Goal: Information Seeking & Learning: Learn about a topic

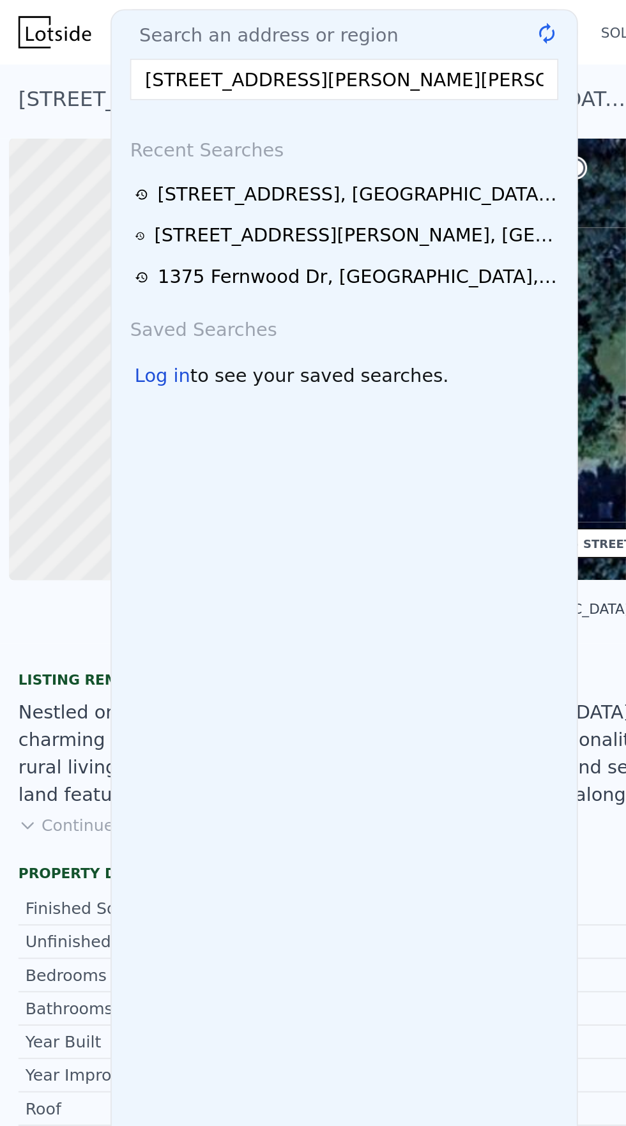
scroll to position [0, 5]
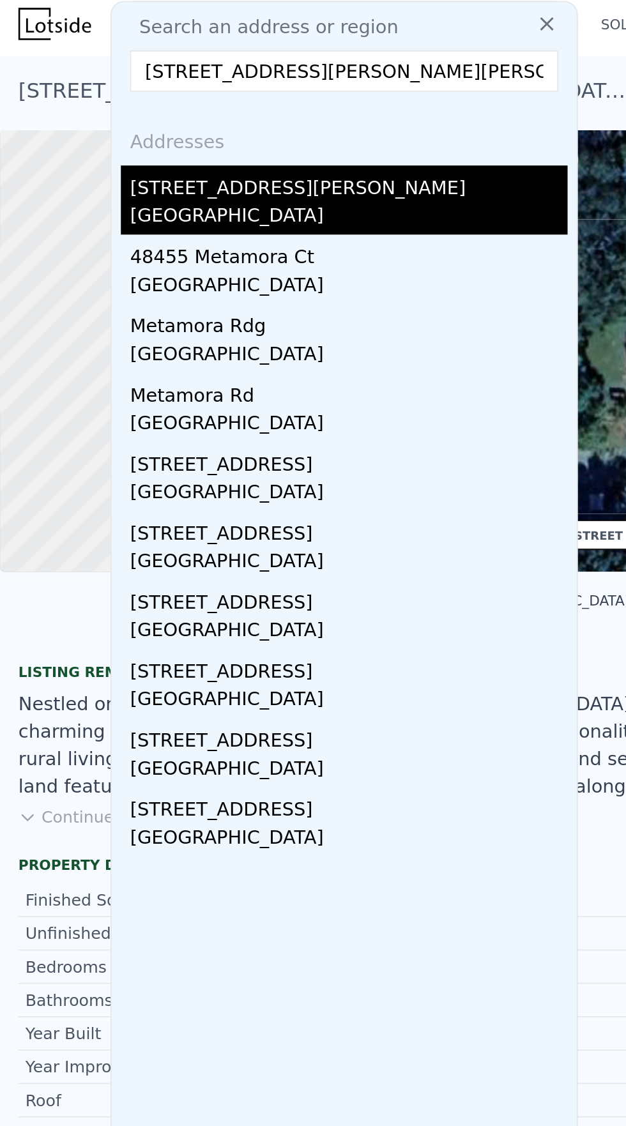
click at [125, 100] on div "[STREET_ADDRESS][PERSON_NAME]" at bounding box center [193, 102] width 243 height 20
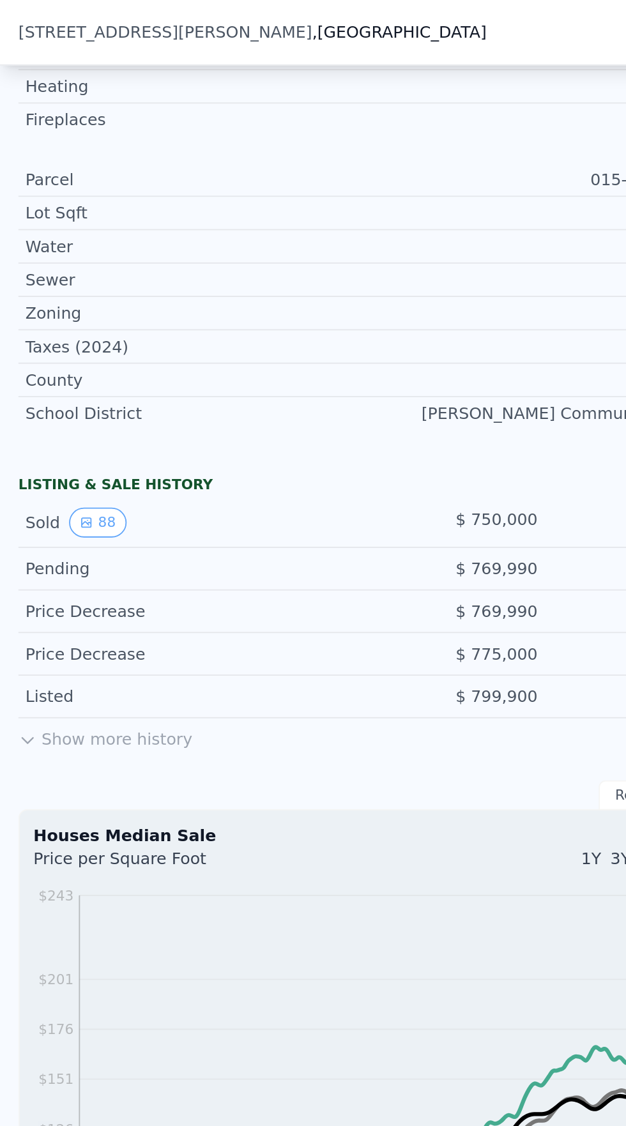
scroll to position [559, 0]
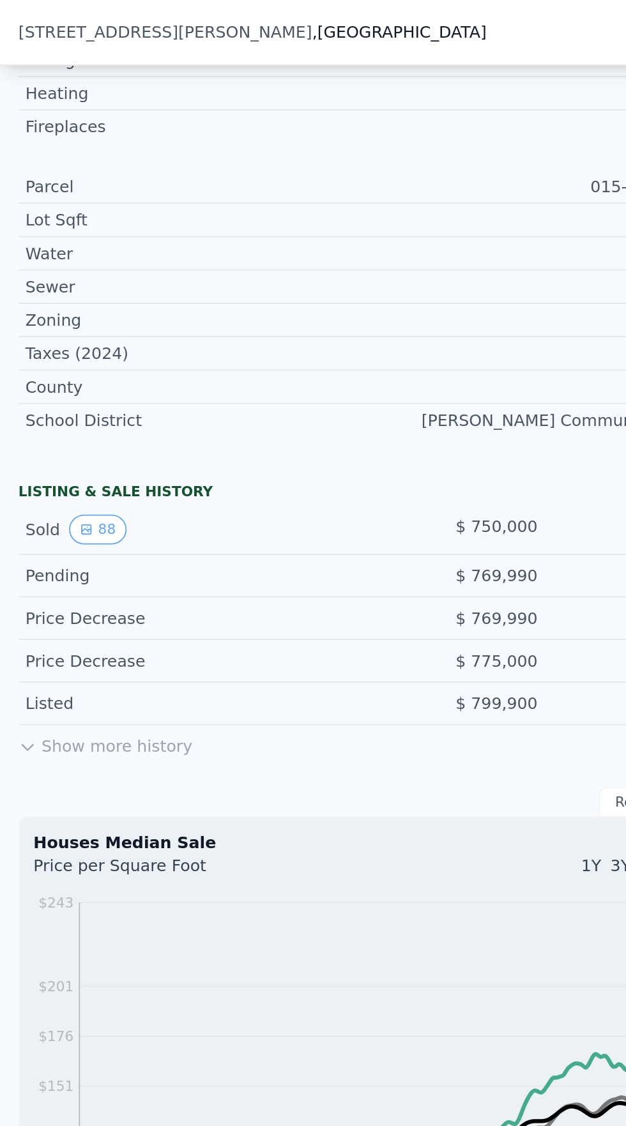
click at [67, 289] on div "Sold 88" at bounding box center [105, 294] width 183 height 17
click at [57, 293] on button "88" at bounding box center [53, 294] width 31 height 17
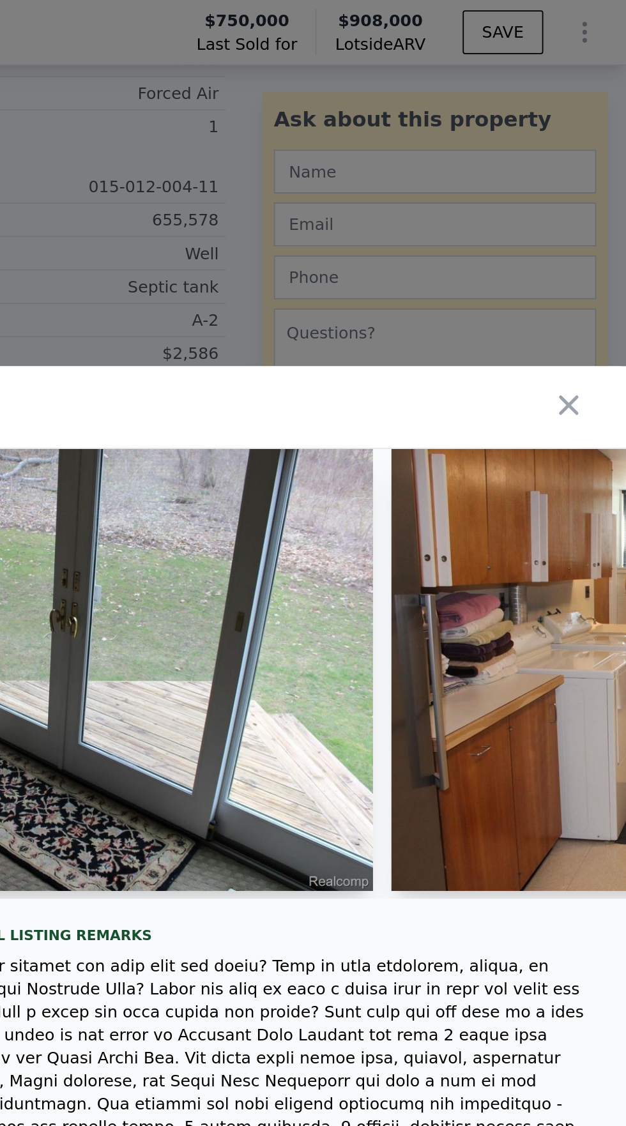
scroll to position [0, 18151]
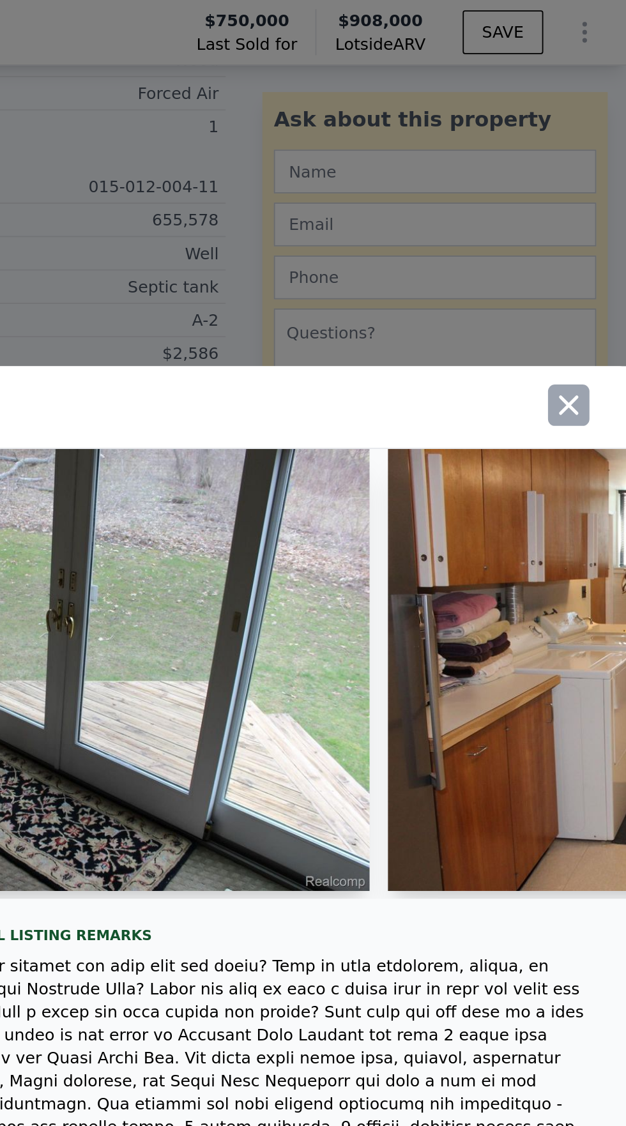
click at [598, 219] on icon "button" at bounding box center [594, 224] width 11 height 11
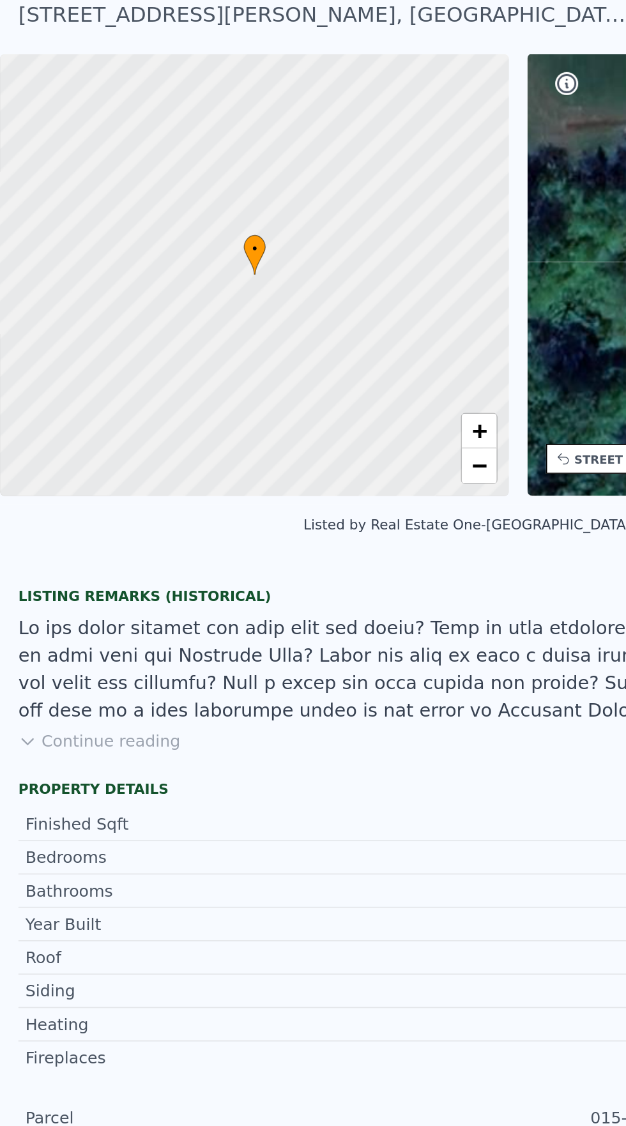
scroll to position [4, 0]
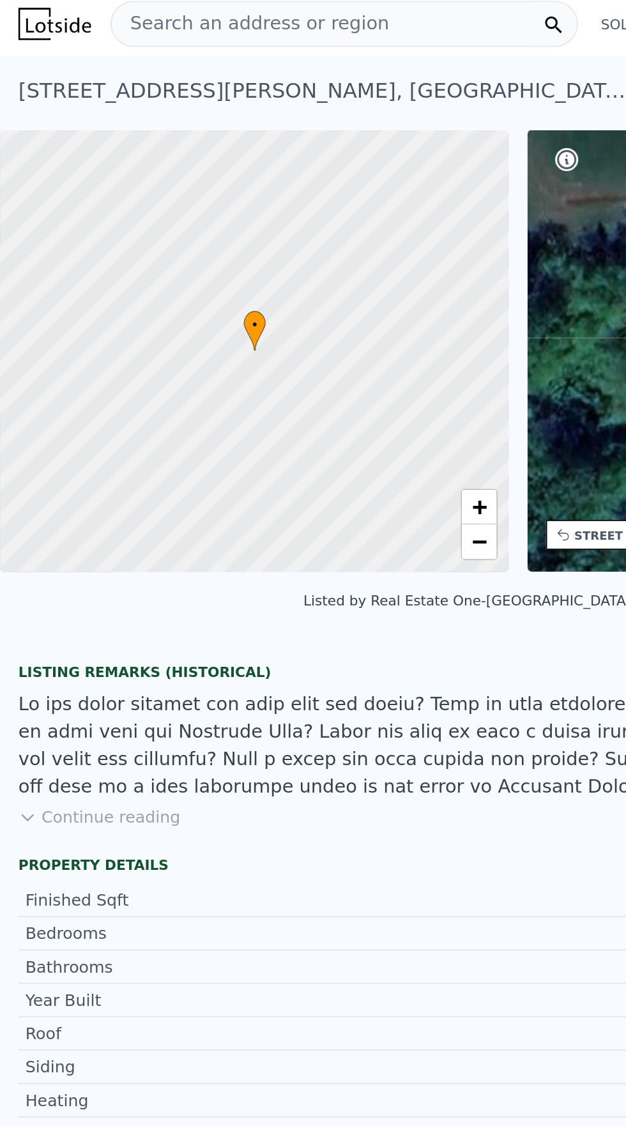
click at [166, 8] on span "Search an address or region" at bounding box center [139, 13] width 154 height 15
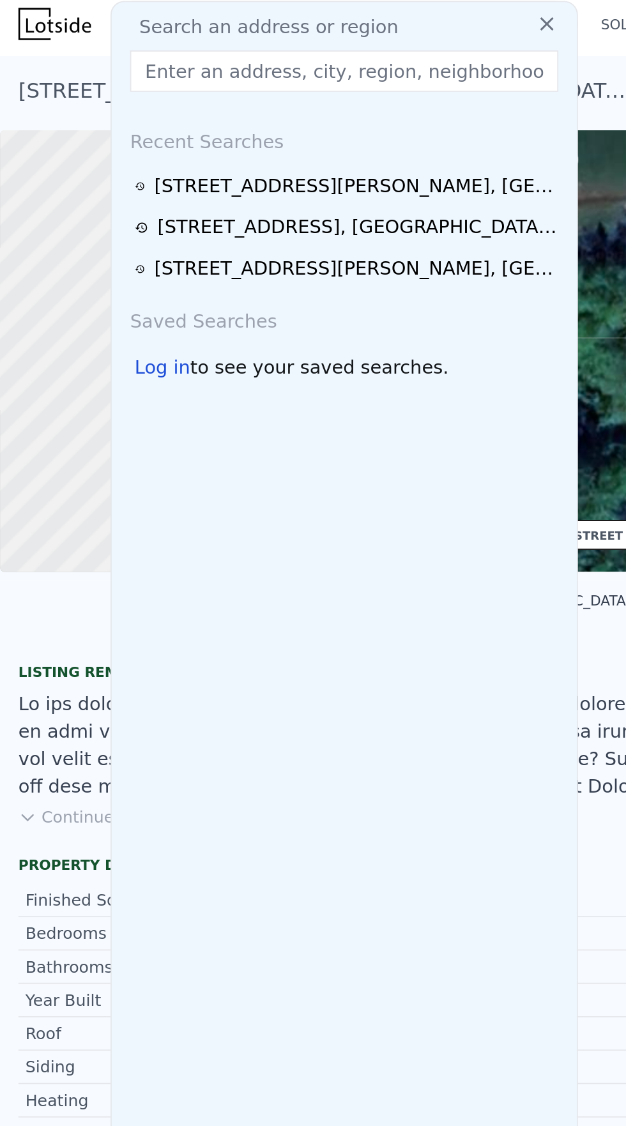
type input "[STREET_ADDRESS]"
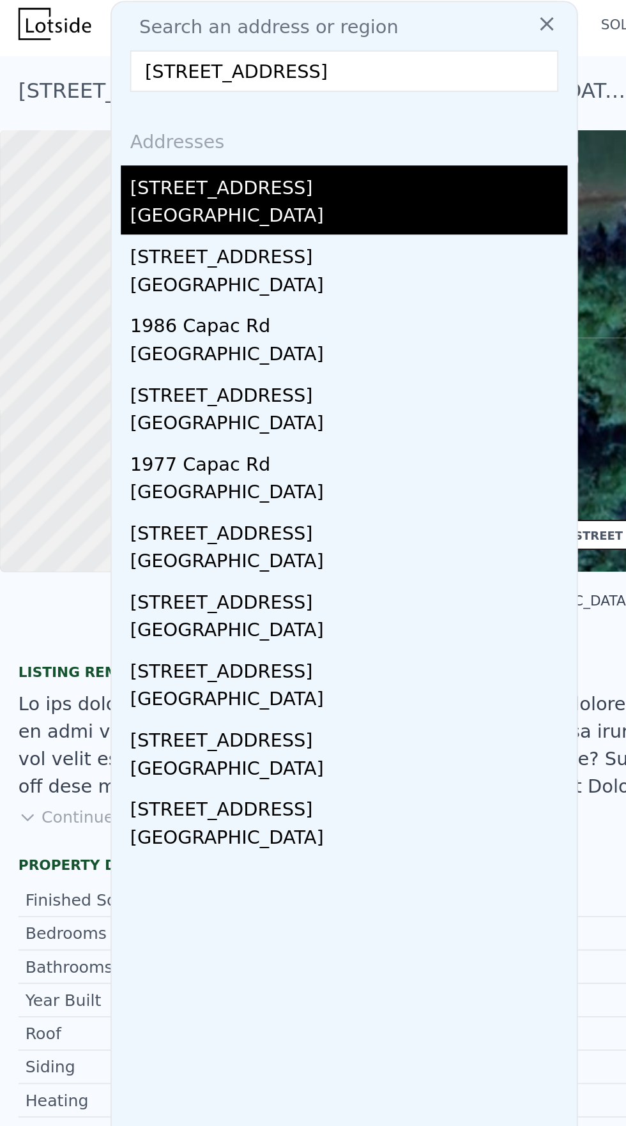
click at [117, 109] on div "[STREET_ADDRESS]" at bounding box center [193, 102] width 243 height 20
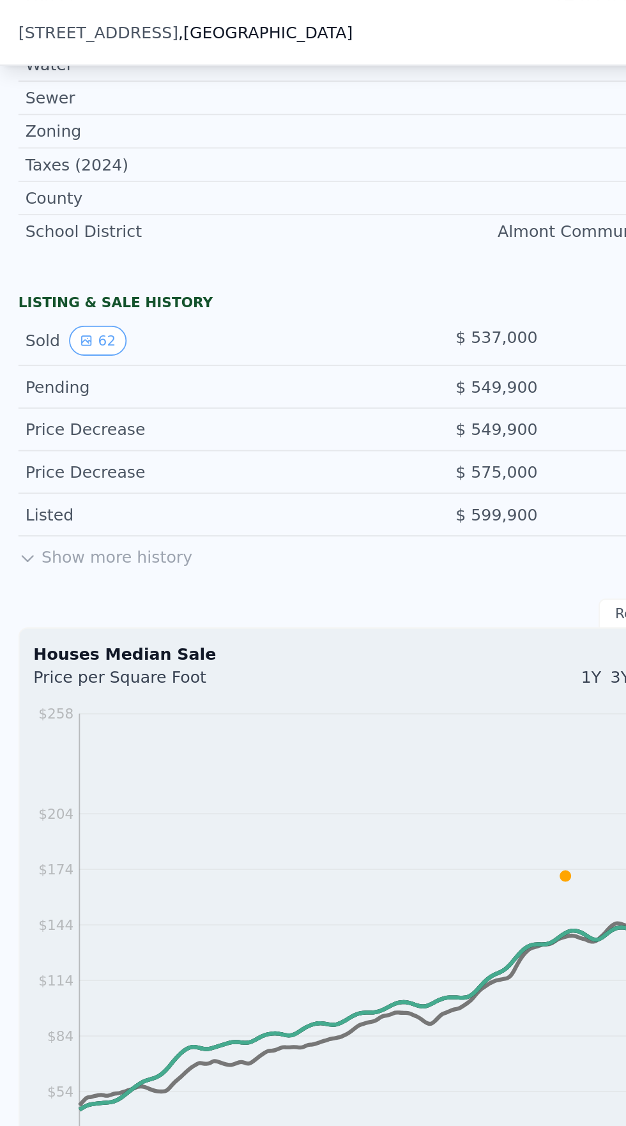
scroll to position [704, 0]
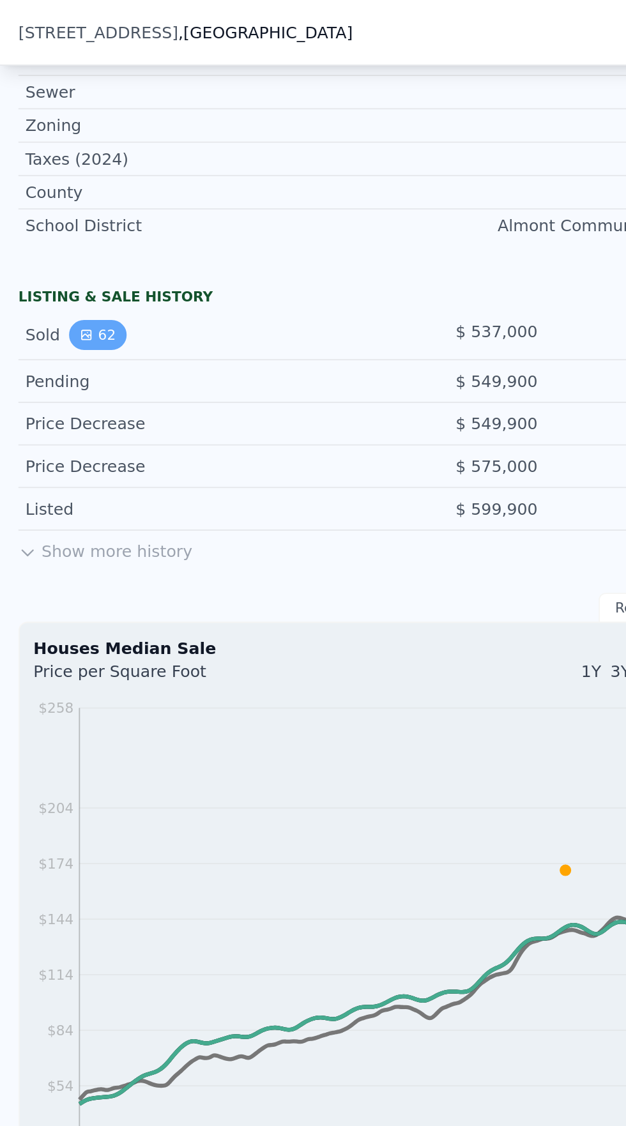
click at [57, 185] on button "62" at bounding box center [53, 186] width 31 height 17
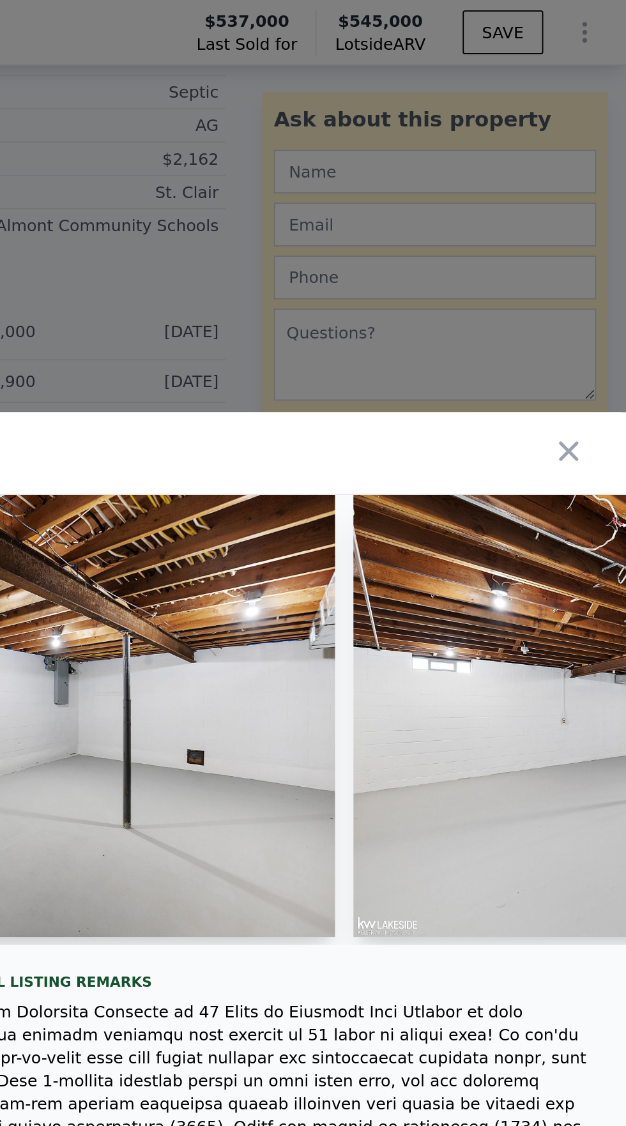
scroll to position [0, 13053]
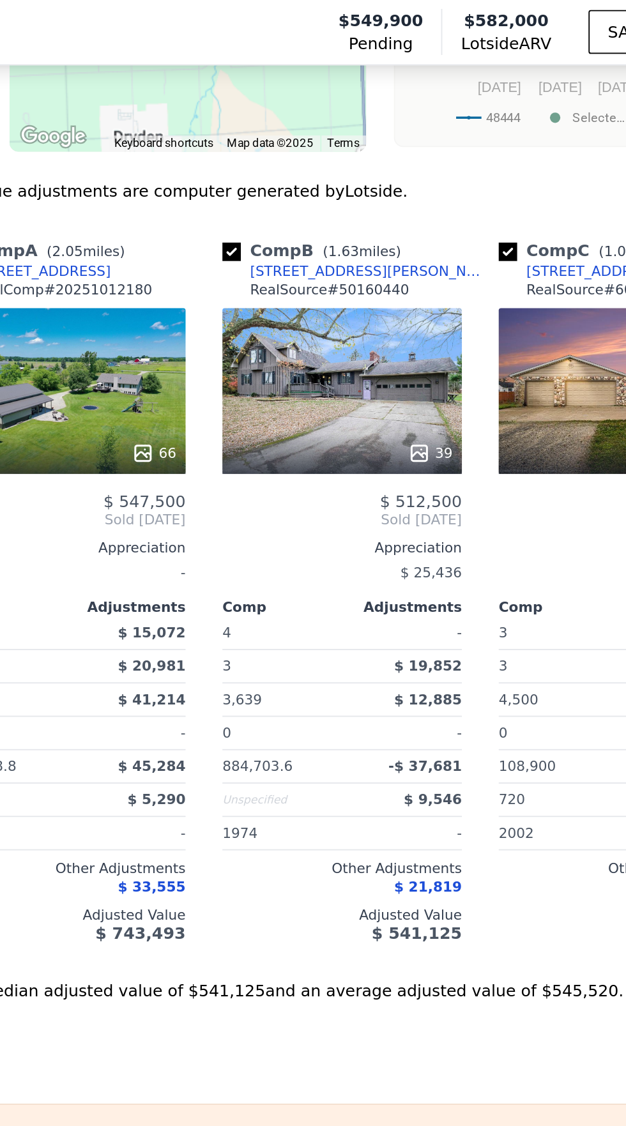
click at [382, 151] on div "[STREET_ADDRESS][PERSON_NAME]" at bounding box center [413, 151] width 133 height 10
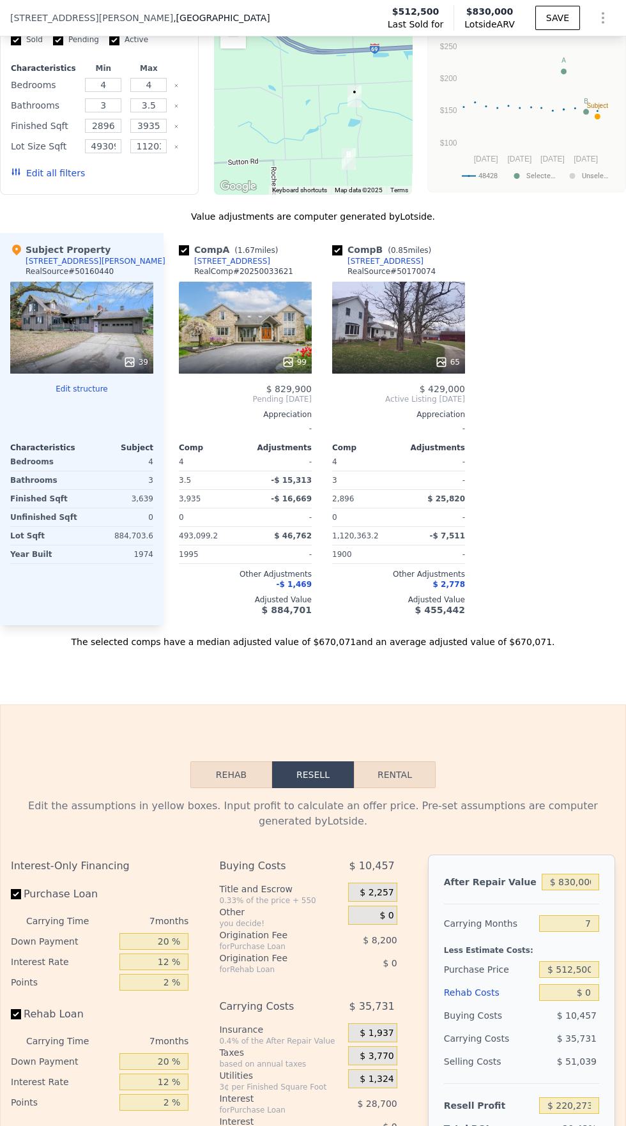
scroll to position [1348, 0]
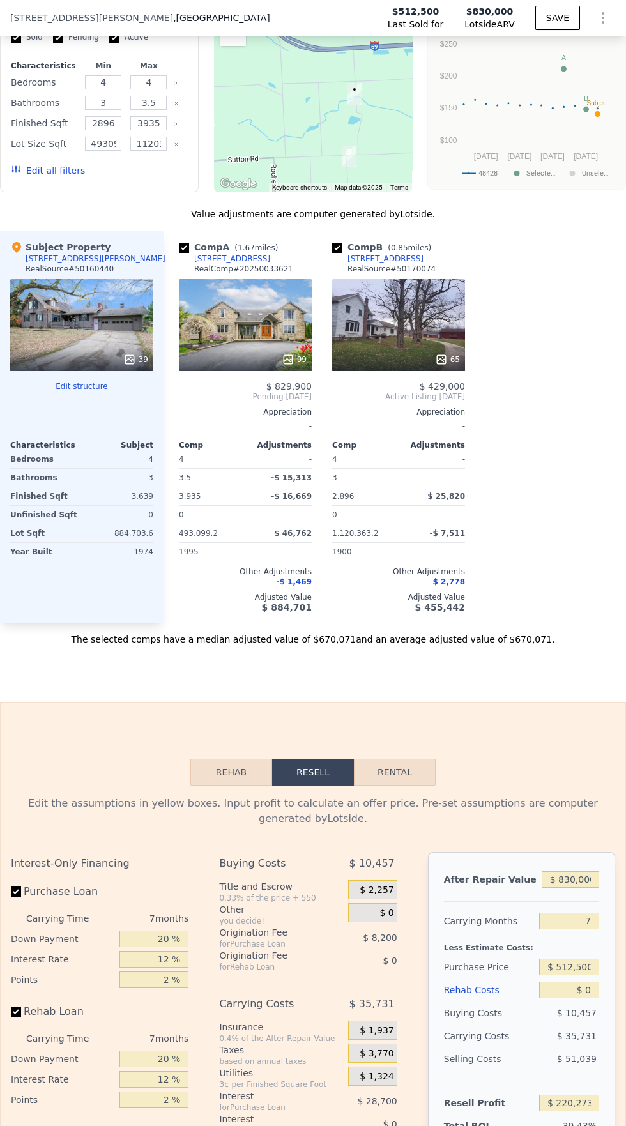
click at [465, 703] on div "Rehab Resell Rental Edit the assumptions in yellow boxes. Input profit to calcu…" at bounding box center [313, 1017] width 626 height 631
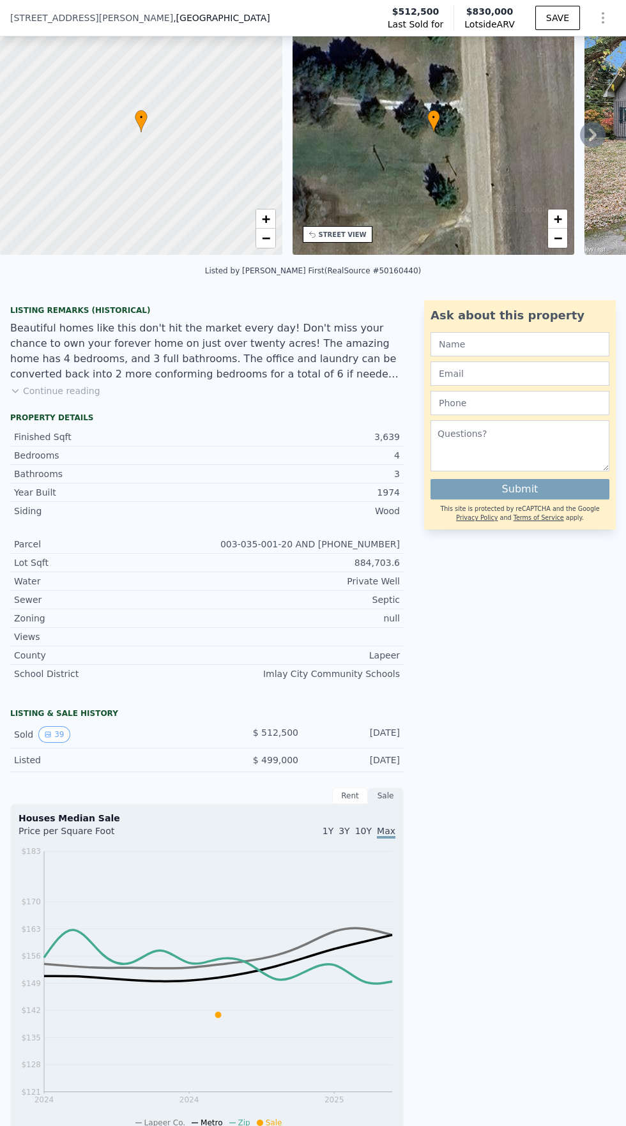
scroll to position [63, 0]
click at [77, 392] on button "Continue reading" at bounding box center [55, 391] width 90 height 13
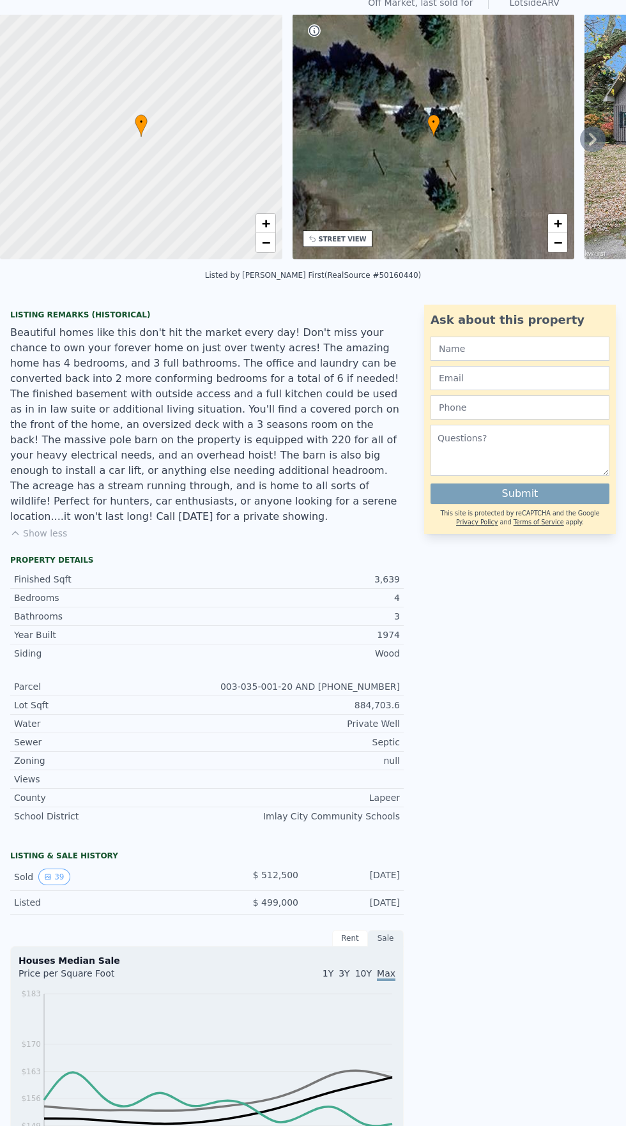
scroll to position [0, 0]
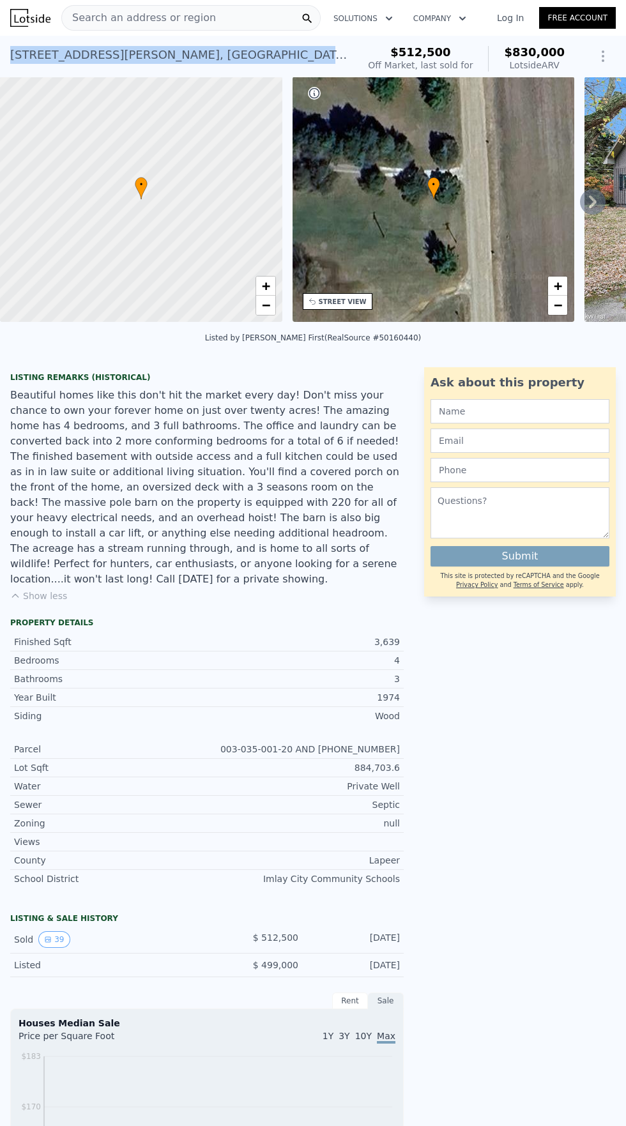
copy div "[STREET_ADDRESS][PERSON_NAME]"
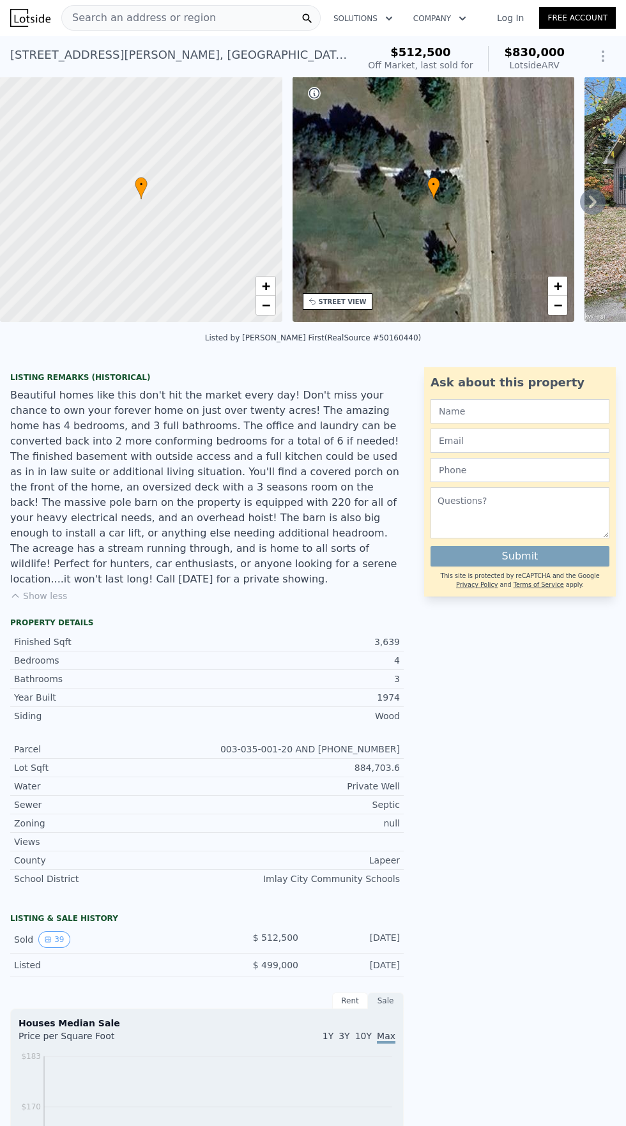
click at [218, 13] on div "Search an address or region" at bounding box center [190, 18] width 259 height 26
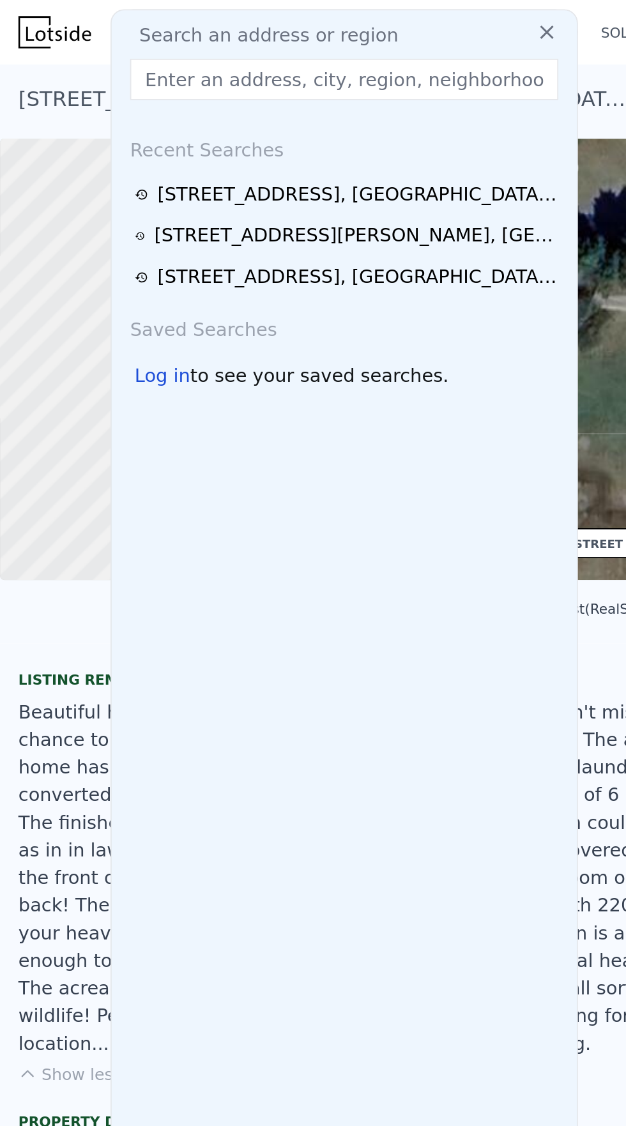
click at [129, 44] on input "text" at bounding box center [191, 44] width 238 height 23
type input "[STREET_ADDRESS]"
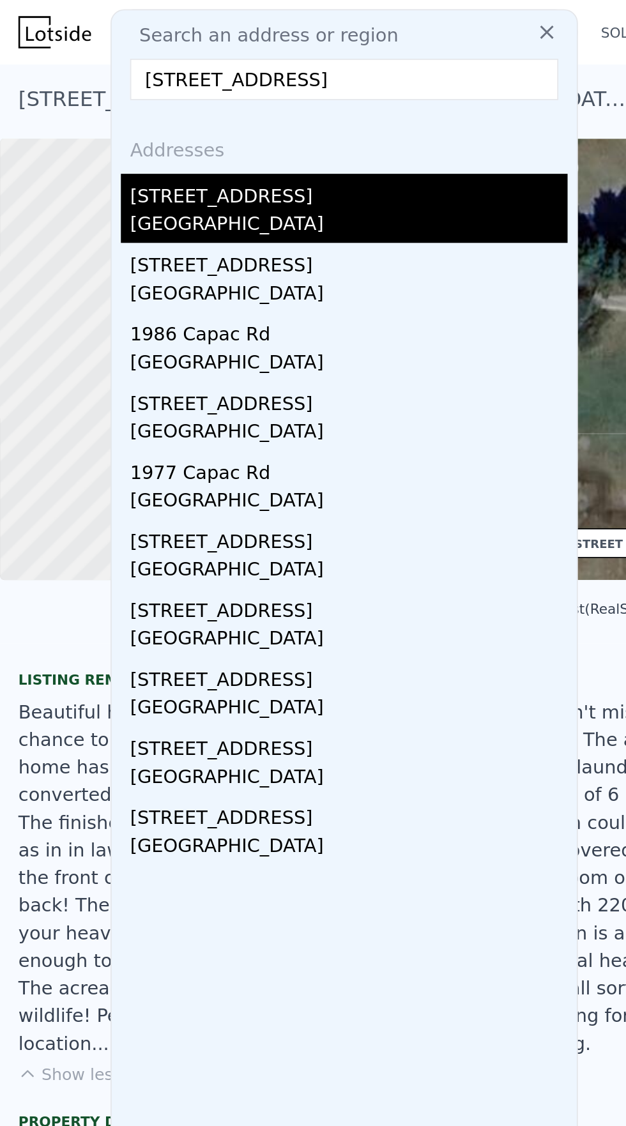
click at [123, 118] on div "[GEOGRAPHIC_DATA]" at bounding box center [193, 126] width 243 height 18
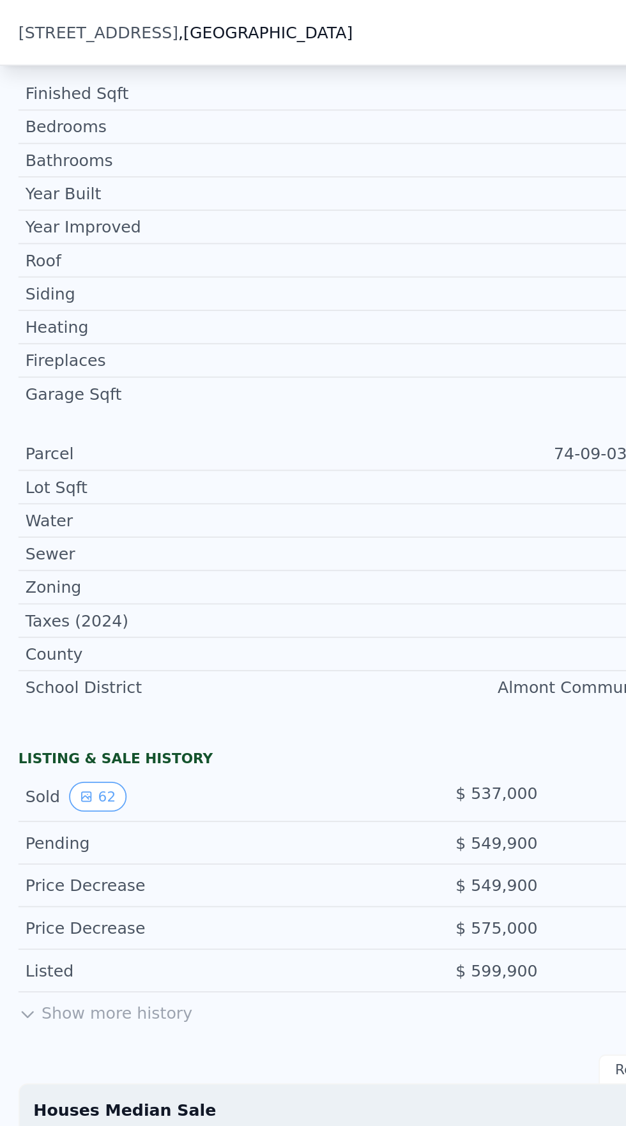
scroll to position [646, 0]
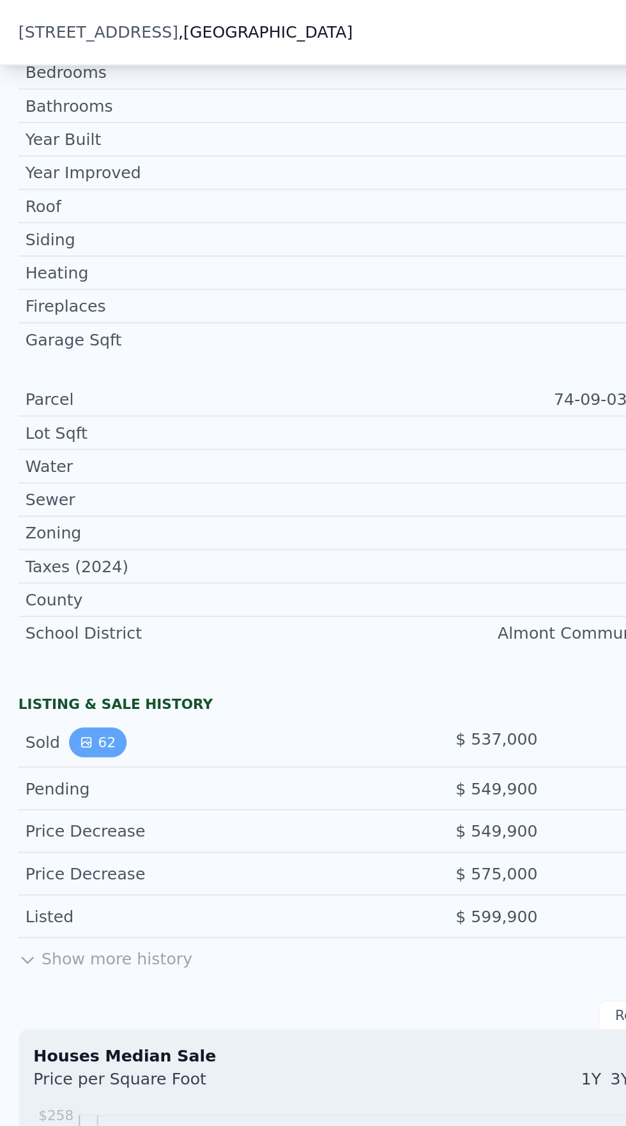
click at [57, 404] on button "62" at bounding box center [53, 412] width 31 height 17
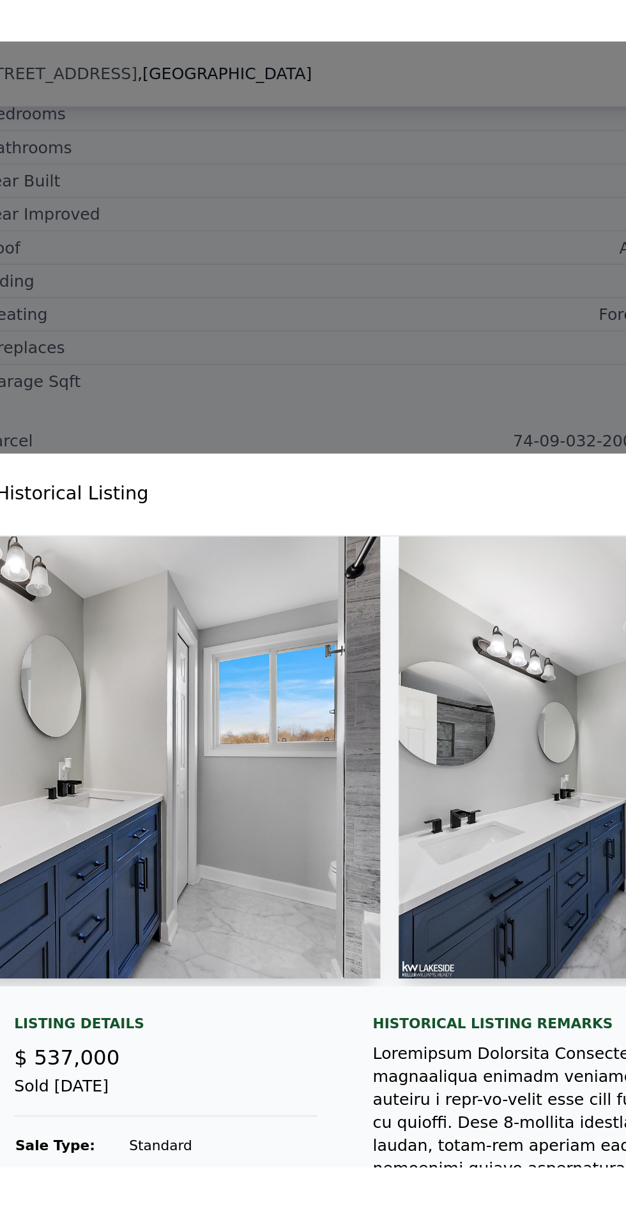
scroll to position [0, 9228]
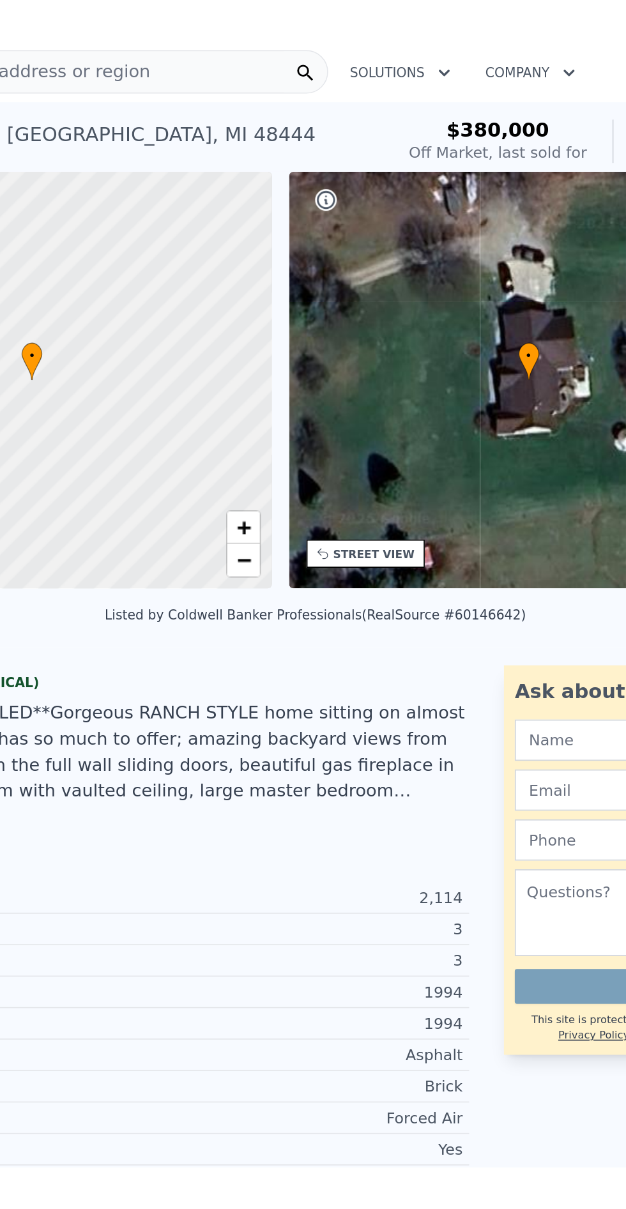
scroll to position [0, 5]
